Goal: Find contact information: Find contact information

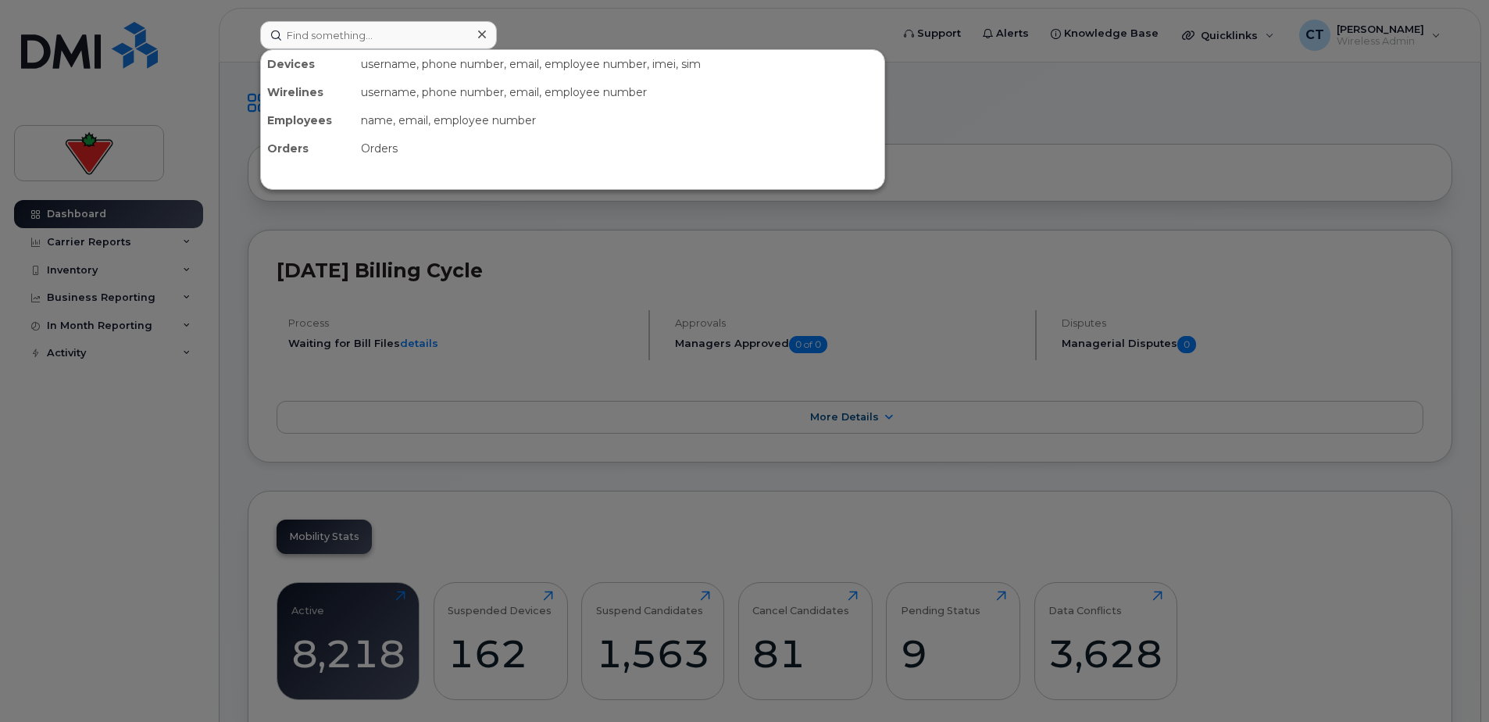
click at [409, 40] on input at bounding box center [378, 35] width 237 height 28
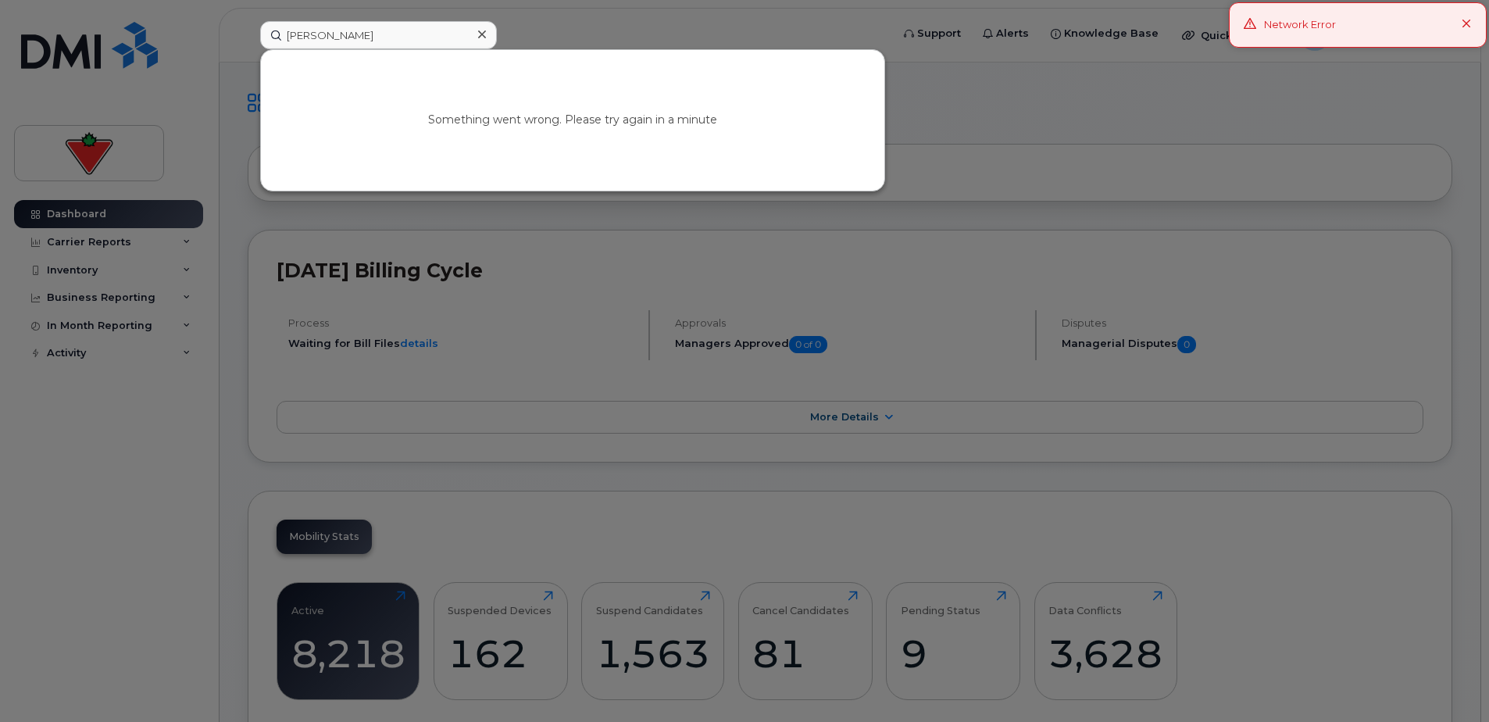
drag, startPoint x: 419, startPoint y: 34, endPoint x: 10, endPoint y: 30, distance: 408.7
click at [248, 30] on div "[PERSON_NAME] Something went wrong. Please try again in a minute" at bounding box center [570, 35] width 645 height 28
type input "will"
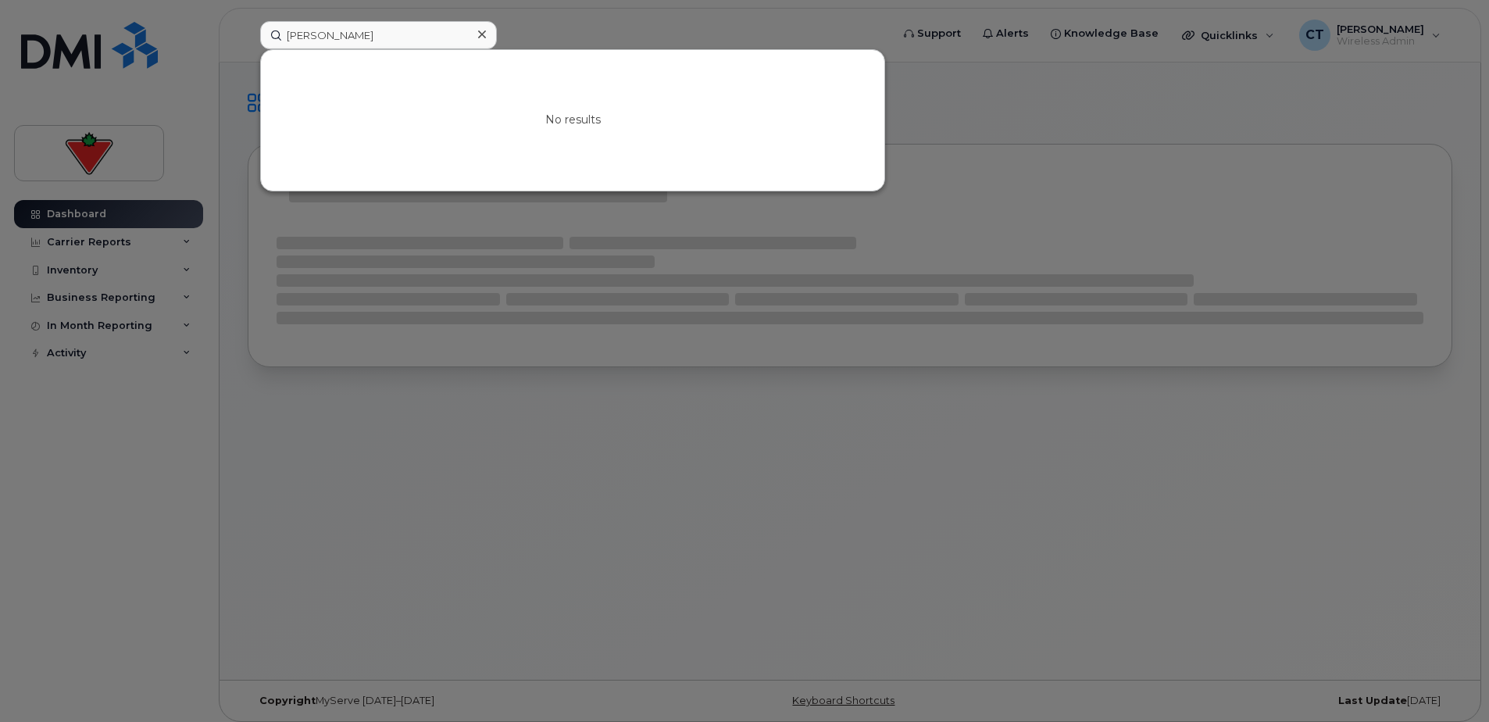
drag, startPoint x: 387, startPoint y: 33, endPoint x: -3, endPoint y: 4, distance: 391.0
click at [0, 4] on html "[PERSON_NAME] No results Support Alerts Knowledge Base Quicklinks Suspend / Can…" at bounding box center [744, 365] width 1489 height 730
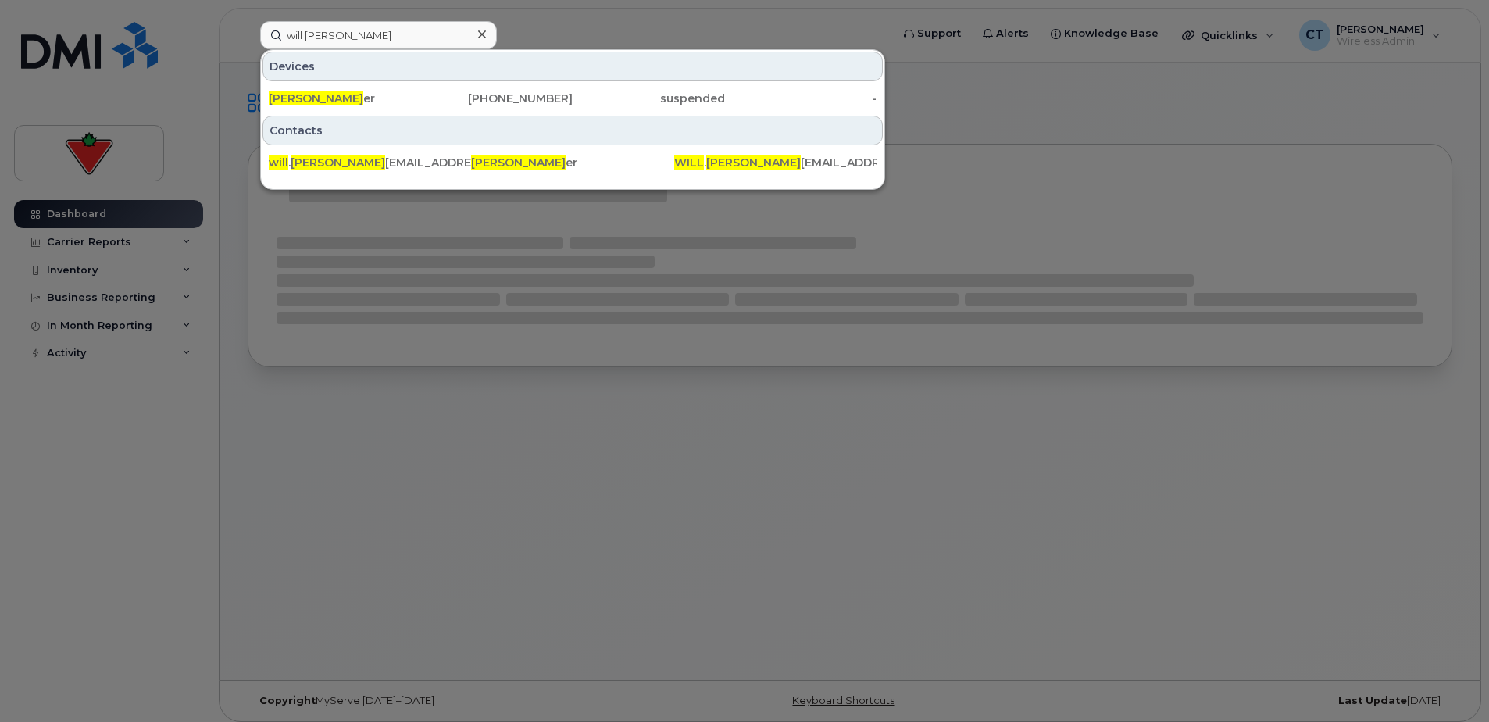
type input "will [PERSON_NAME]"
click at [466, 97] on div "[PHONE_NUMBER]" at bounding box center [497, 99] width 152 height 16
